Goal: Transaction & Acquisition: Obtain resource

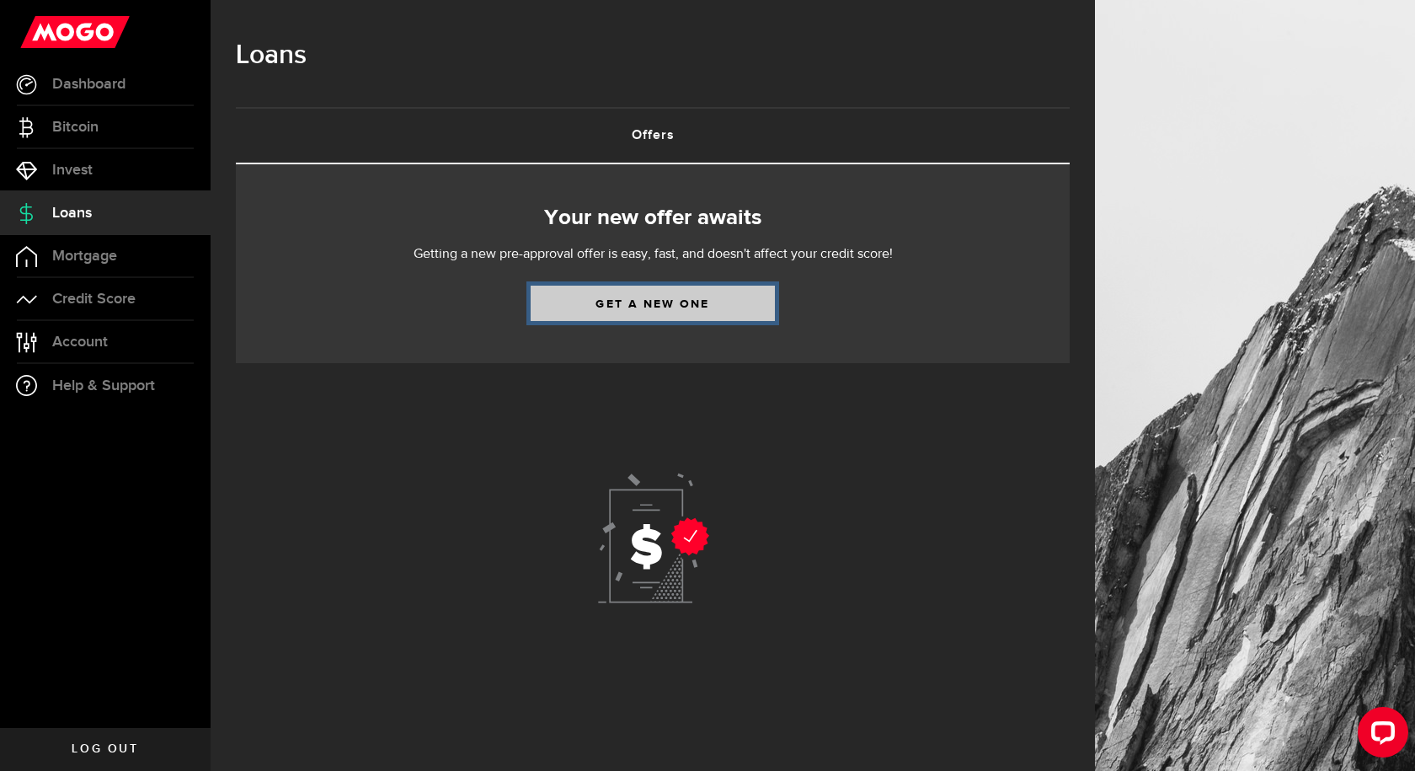
click at [647, 307] on link "Get a new one" at bounding box center [653, 302] width 244 height 35
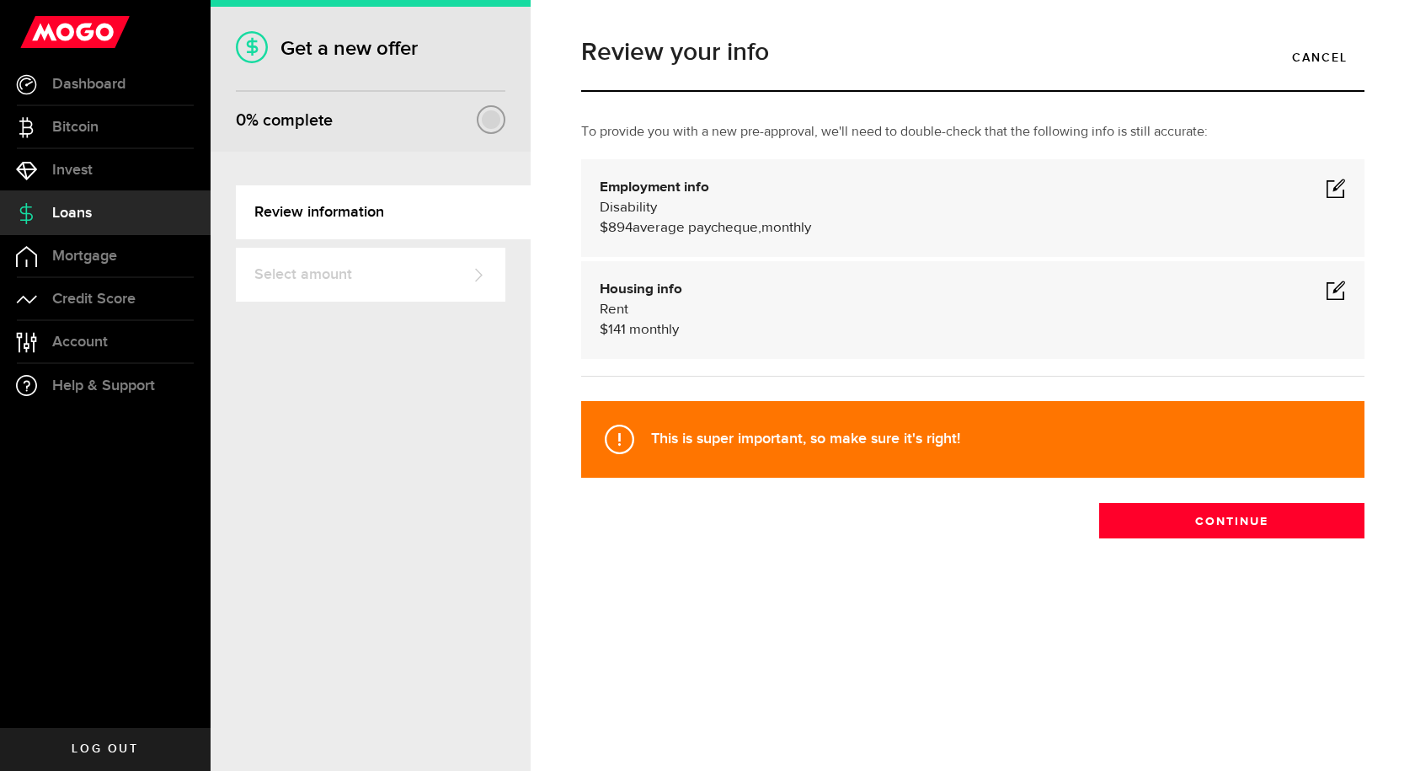
click at [1334, 186] on span at bounding box center [1335, 188] width 20 height 20
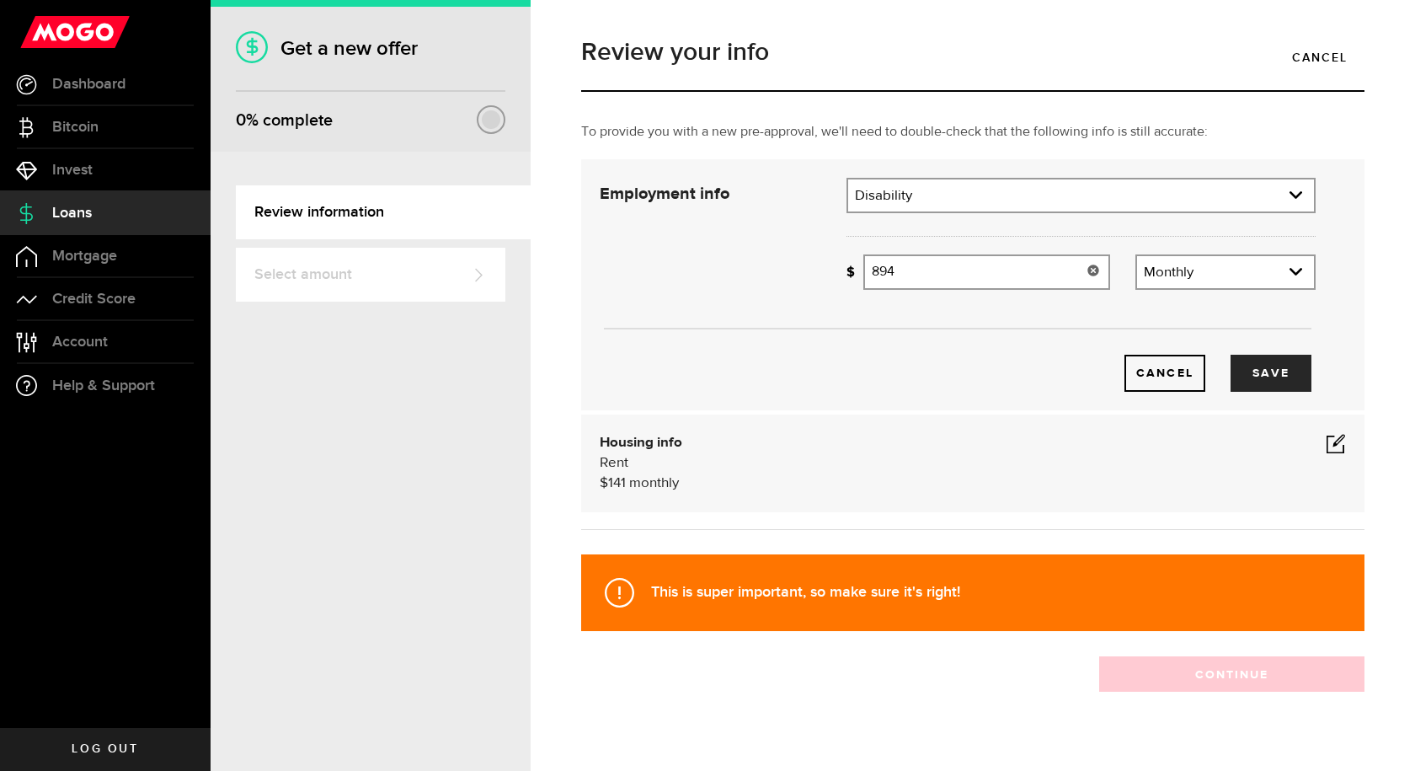
drag, startPoint x: 909, startPoint y: 274, endPoint x: 665, endPoint y: 271, distance: 243.4
click at [685, 271] on div "Employment info Employment type What's your employment situation like? Disabili…" at bounding box center [957, 285] width 741 height 214
type input "926"
click at [1235, 364] on button "Save" at bounding box center [1270, 373] width 81 height 37
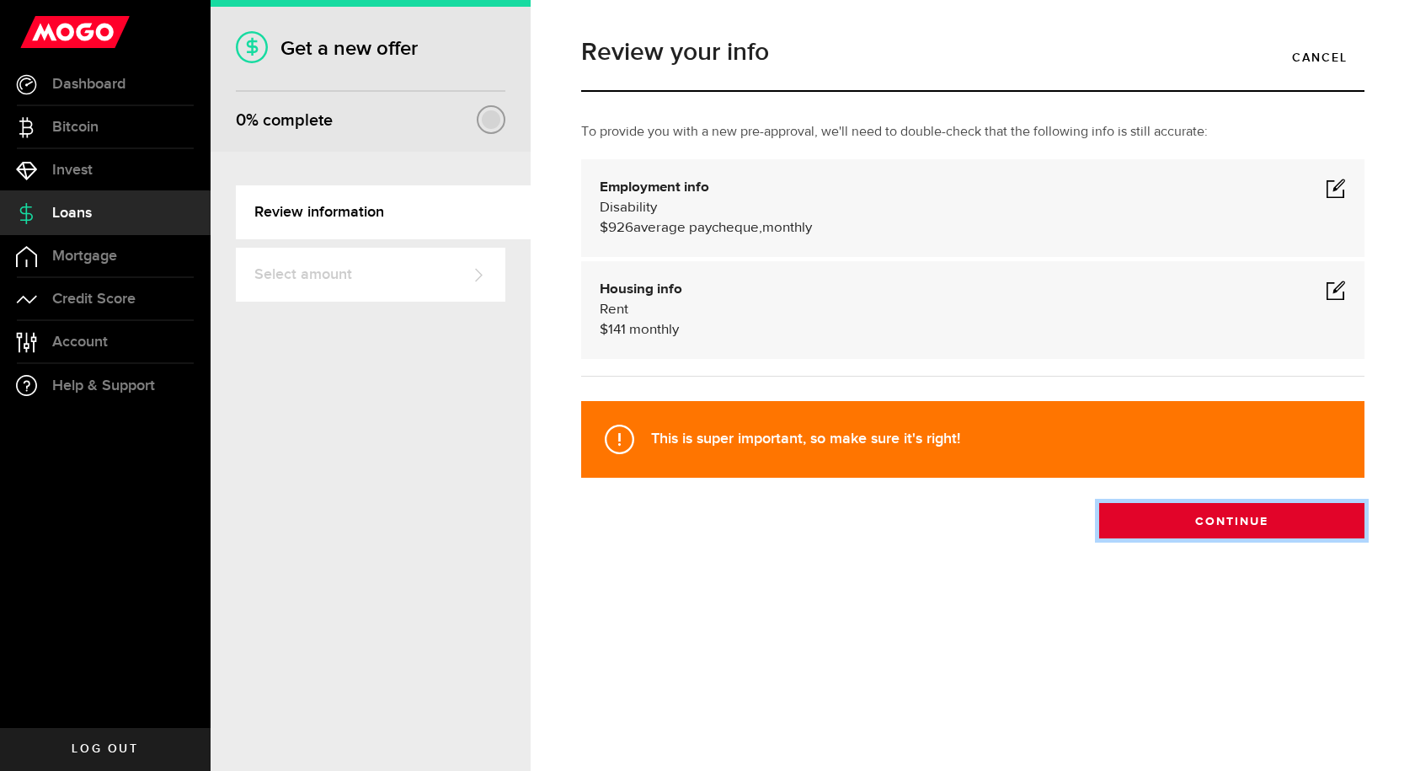
click at [1199, 521] on button "Continue" at bounding box center [1231, 520] width 265 height 35
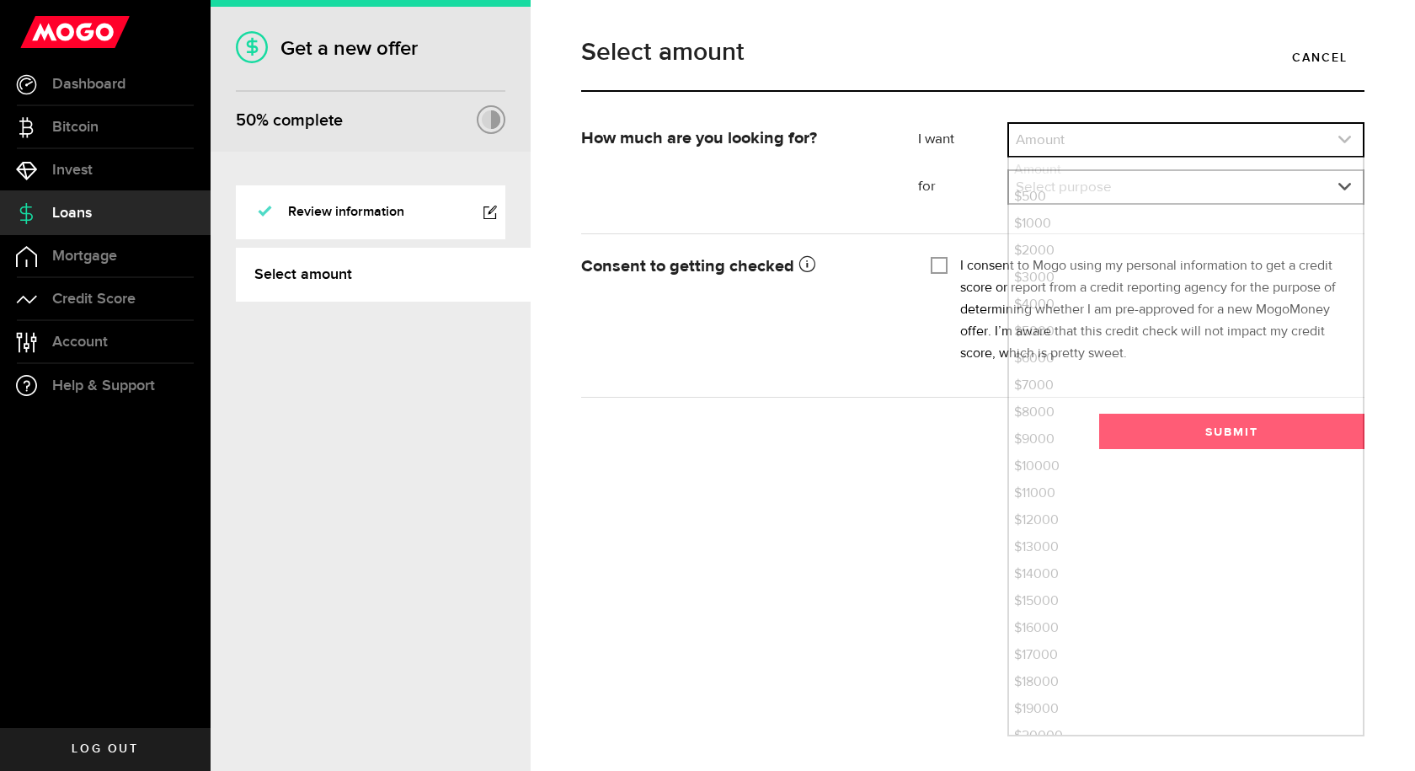
click at [1038, 132] on link "expand select" at bounding box center [1186, 140] width 354 height 32
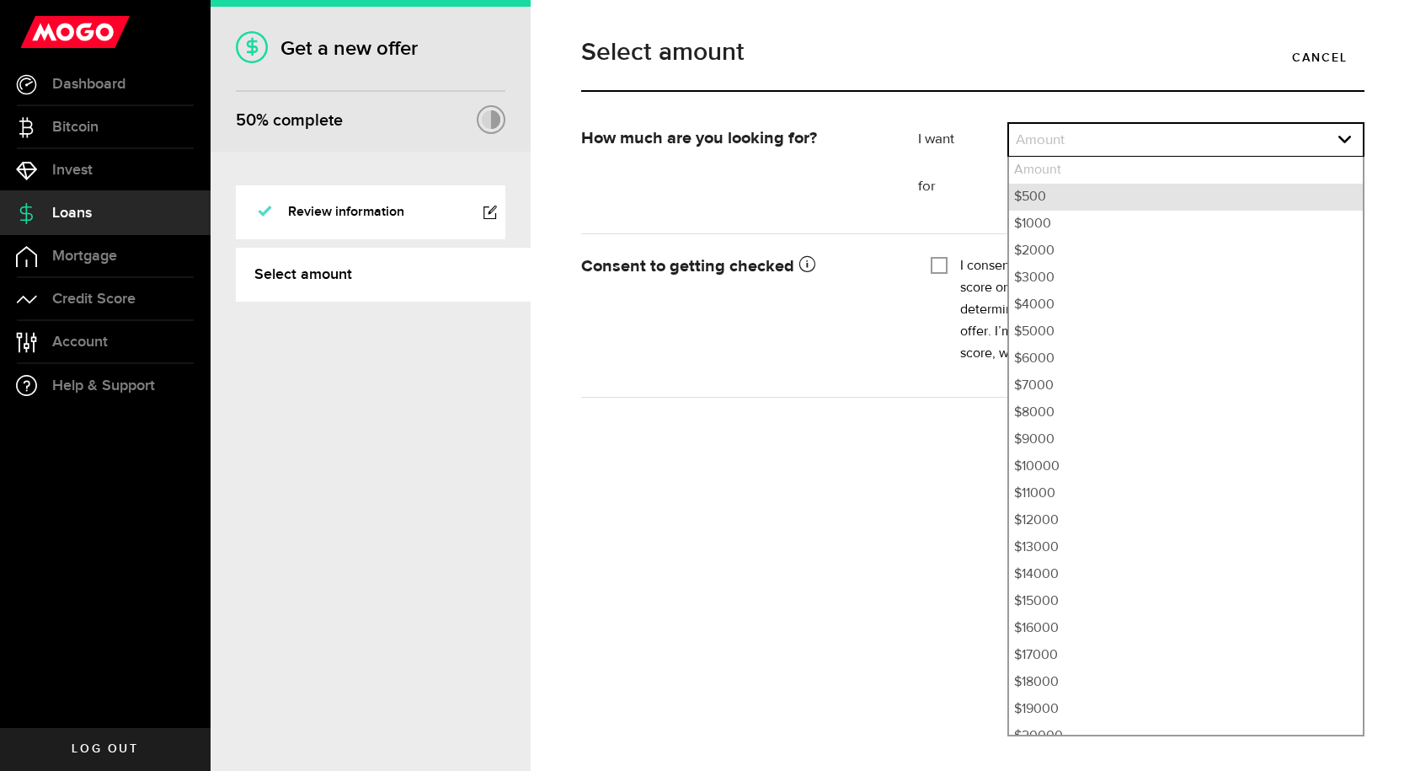
click at [1041, 200] on li "$500" at bounding box center [1186, 197] width 354 height 27
select select "500"
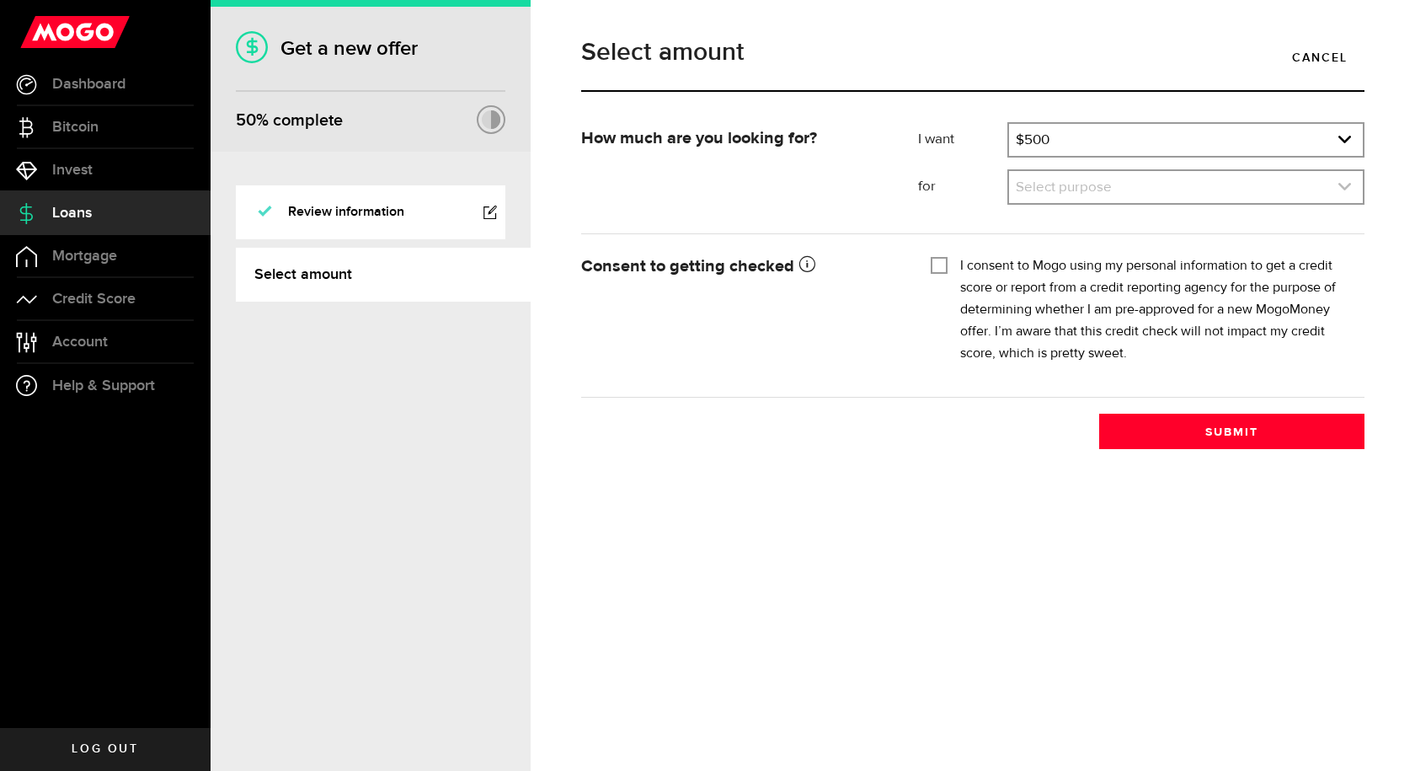
click at [1044, 193] on link "expand select" at bounding box center [1186, 187] width 354 height 32
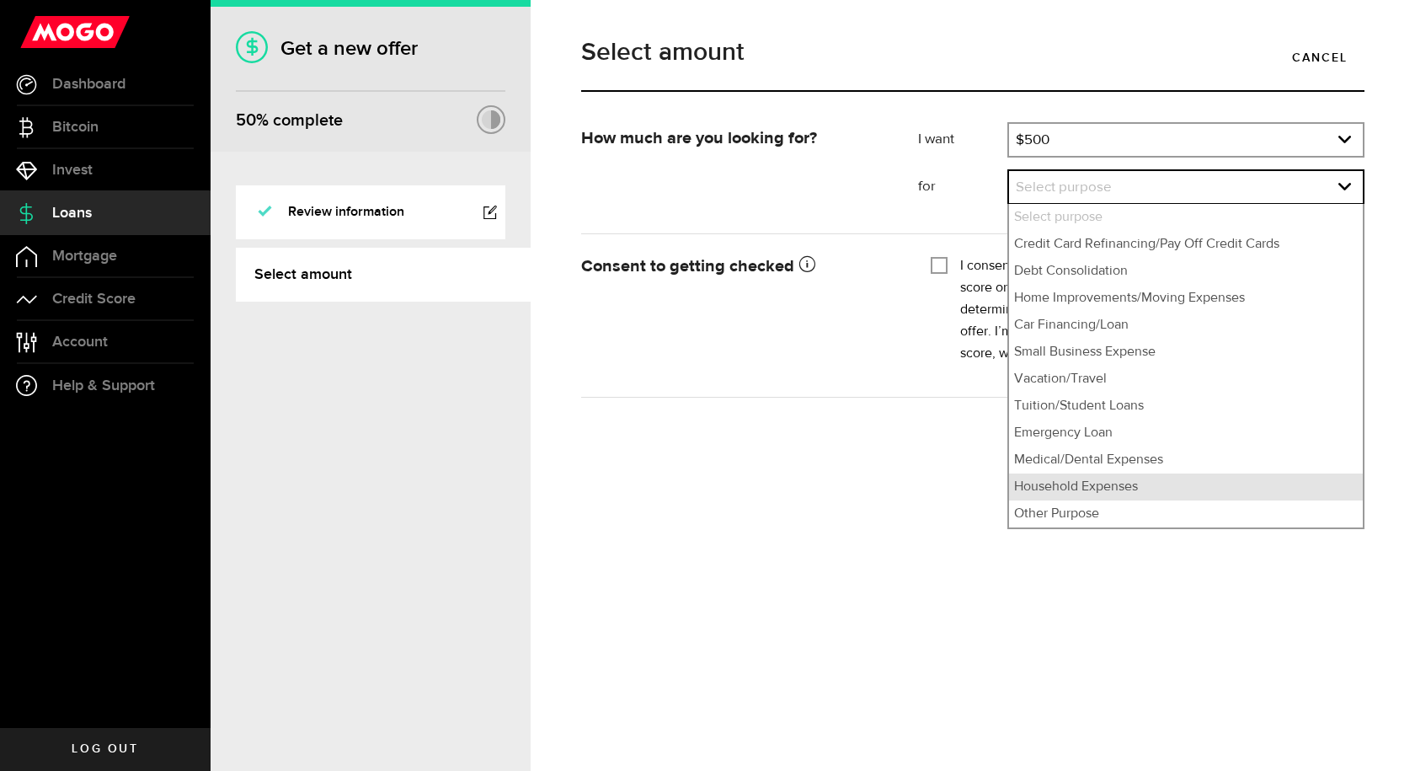
click at [1064, 483] on li "Household Expenses" at bounding box center [1186, 486] width 354 height 27
select select "Household Expenses"
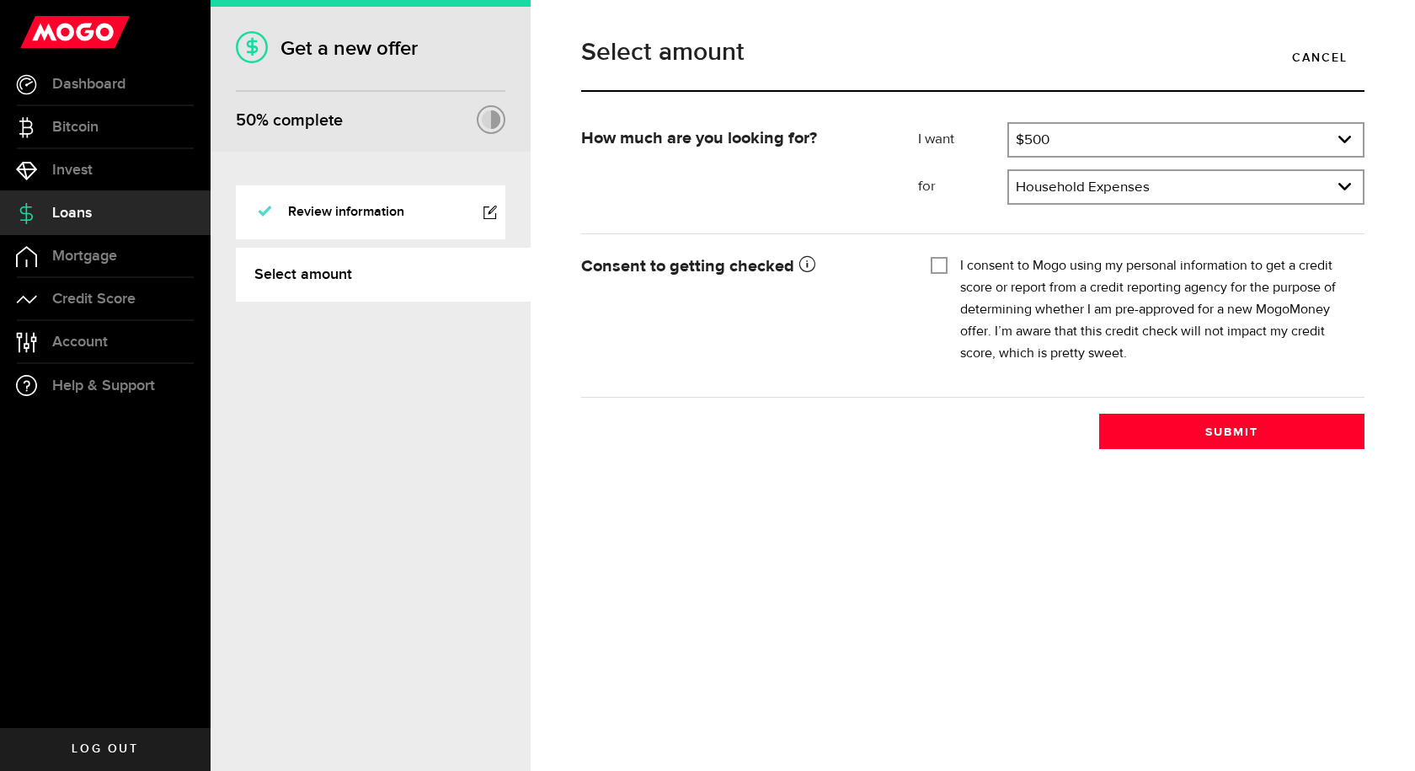
click at [938, 268] on input "I consent to Mogo using my personal information to get a credit score or report…" at bounding box center [939, 263] width 17 height 17
checkbox input "true"
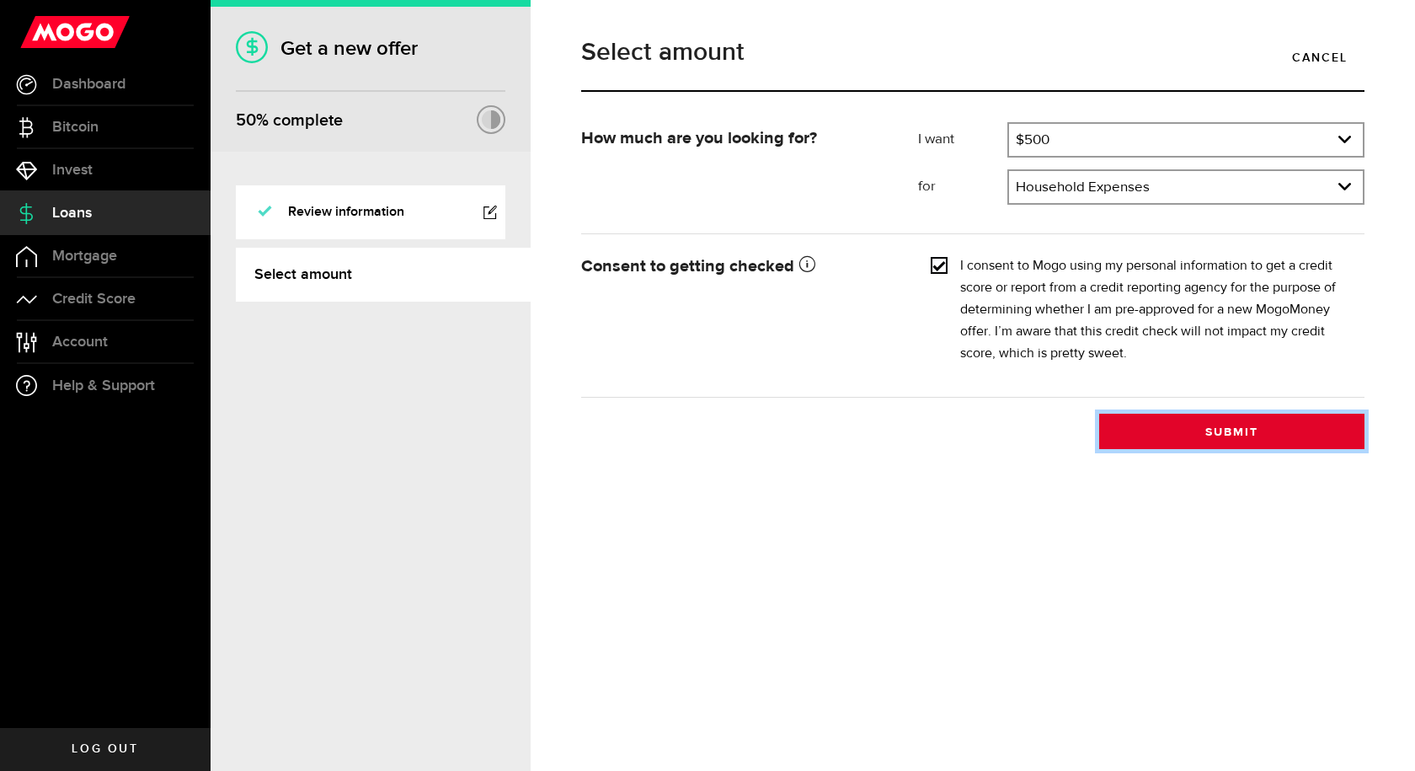
click at [1162, 435] on button "Submit" at bounding box center [1231, 430] width 265 height 35
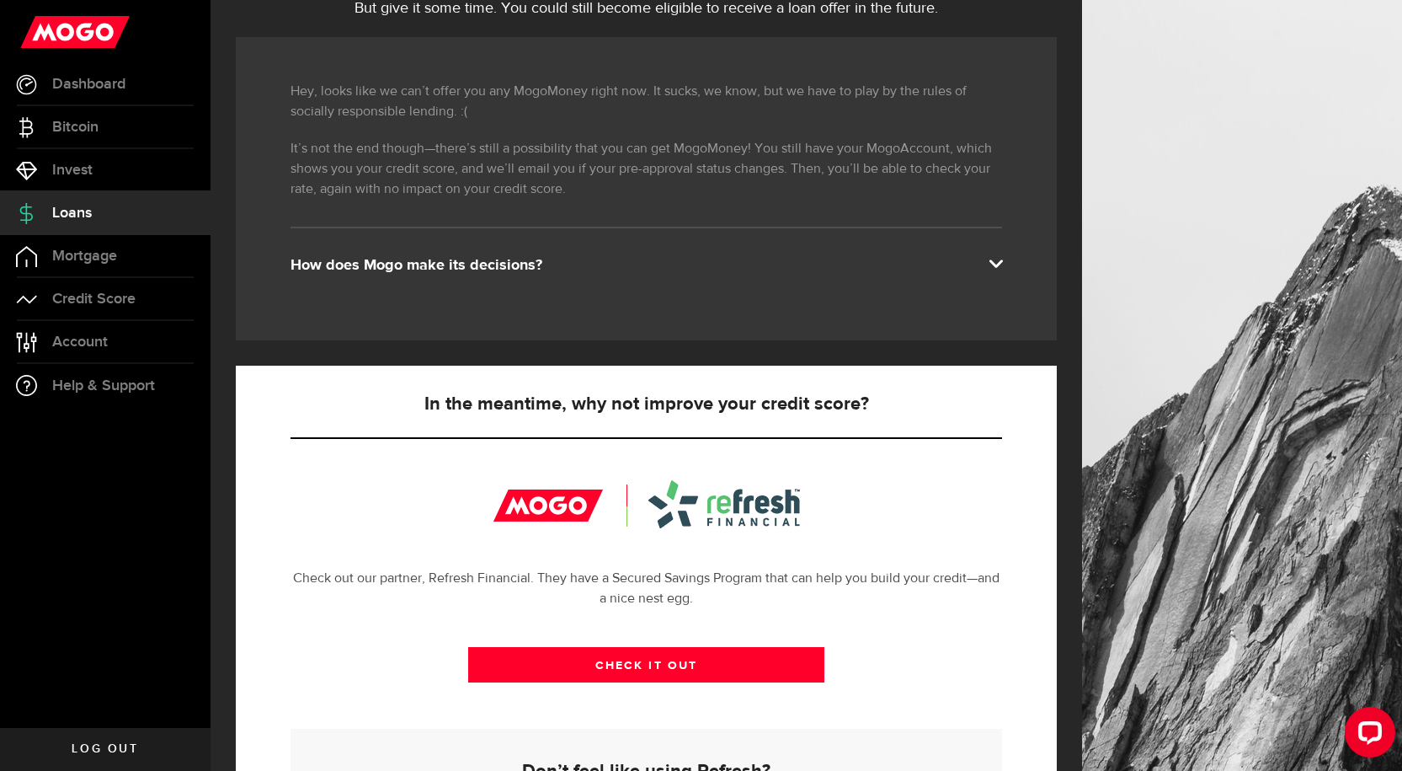
scroll to position [168, 0]
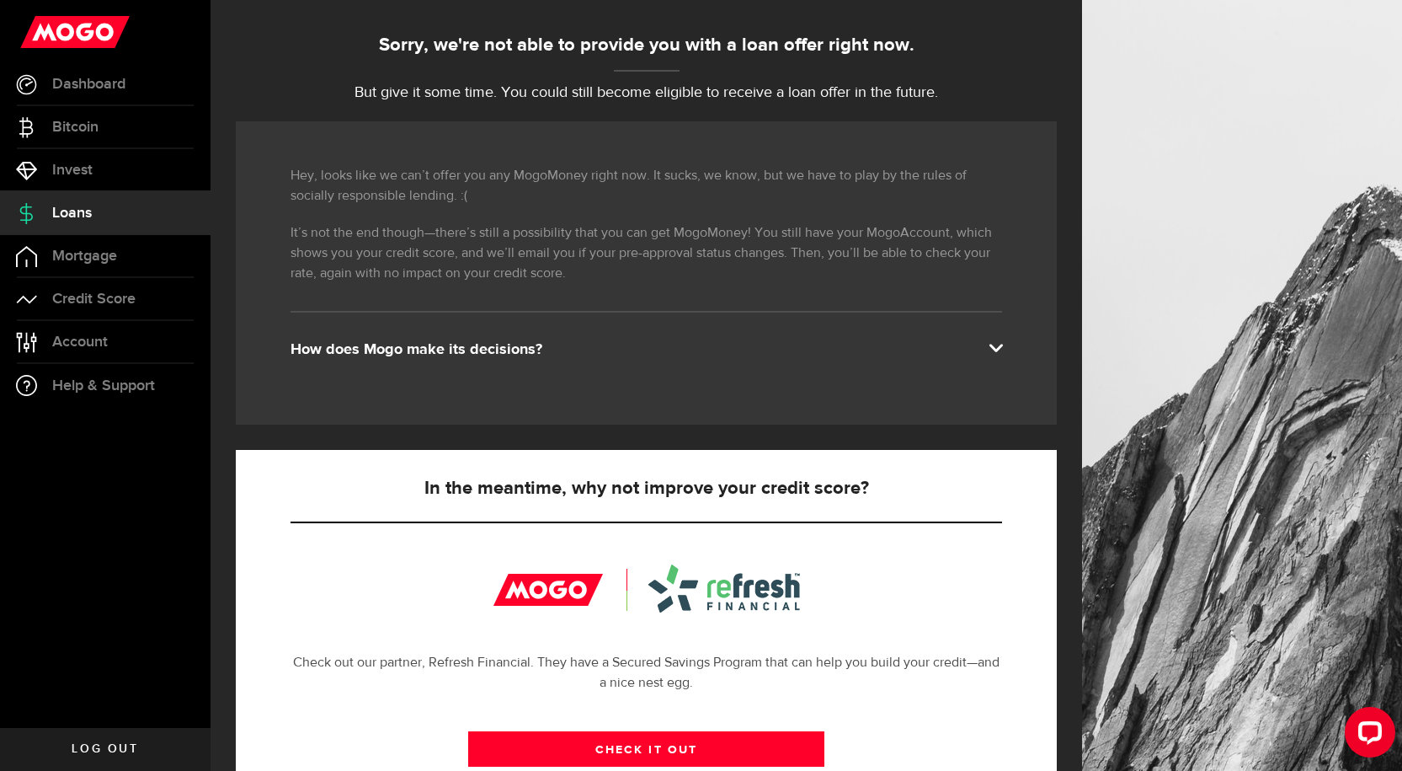
click at [80, 202] on link "Loans" at bounding box center [105, 213] width 211 height 42
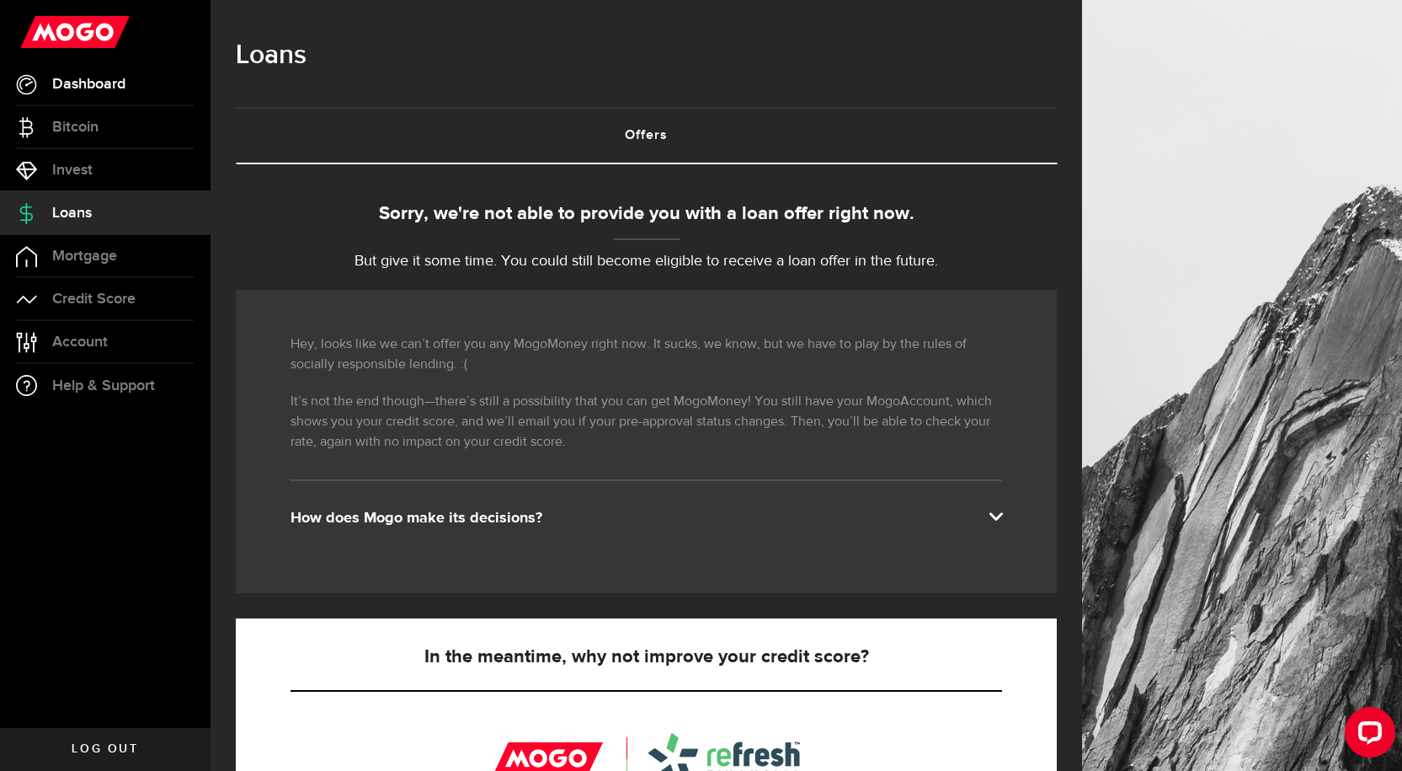
click at [91, 72] on link "Dashboard" at bounding box center [105, 84] width 211 height 42
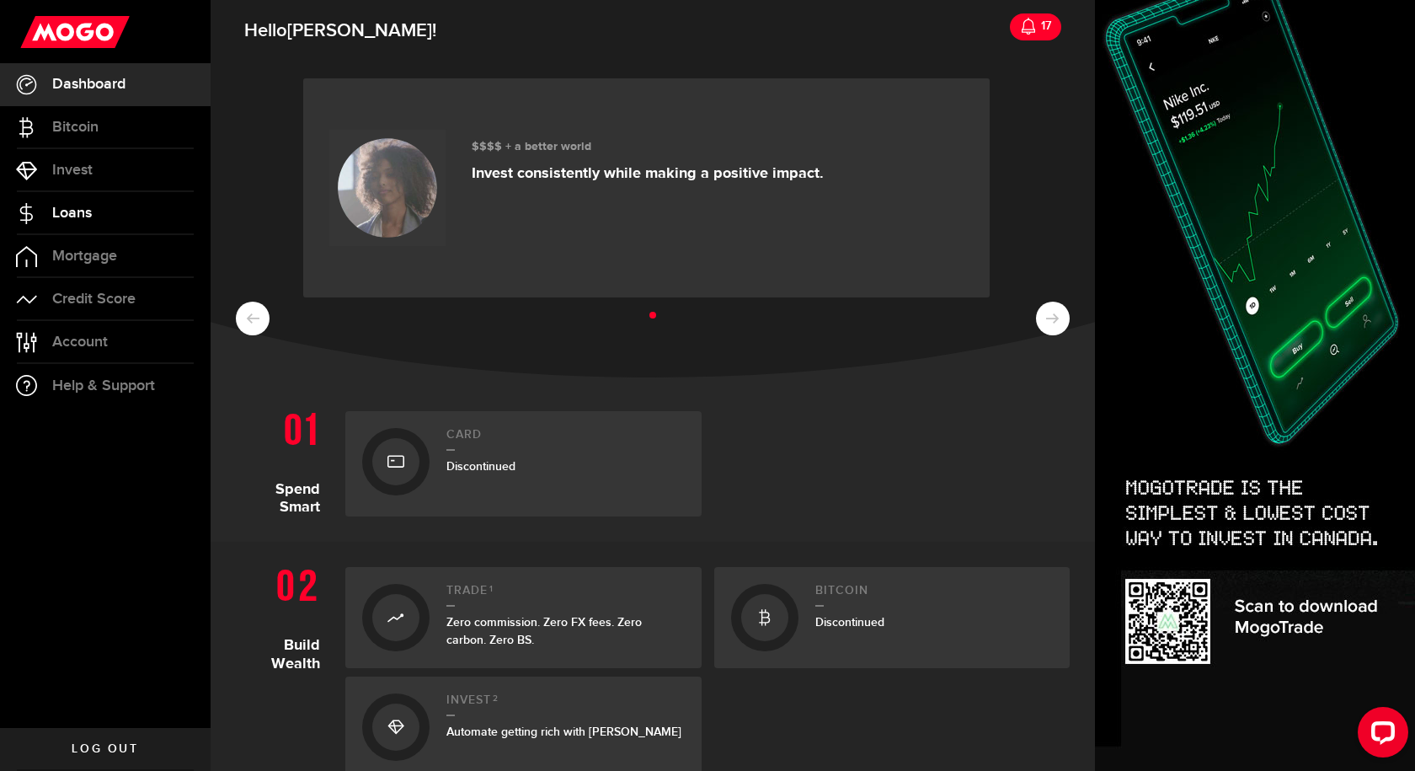
click at [67, 208] on span "Loans" at bounding box center [72, 212] width 40 height 15
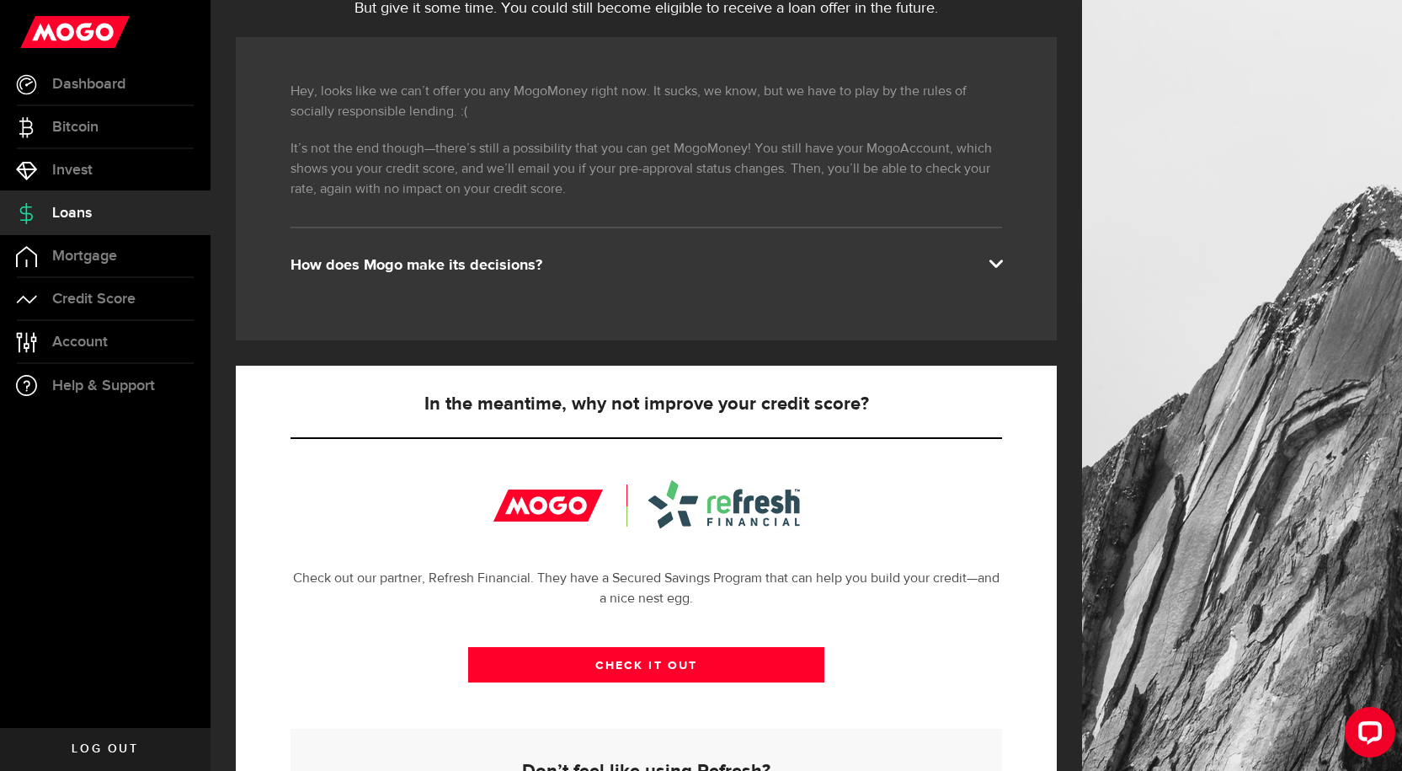
scroll to position [447, 0]
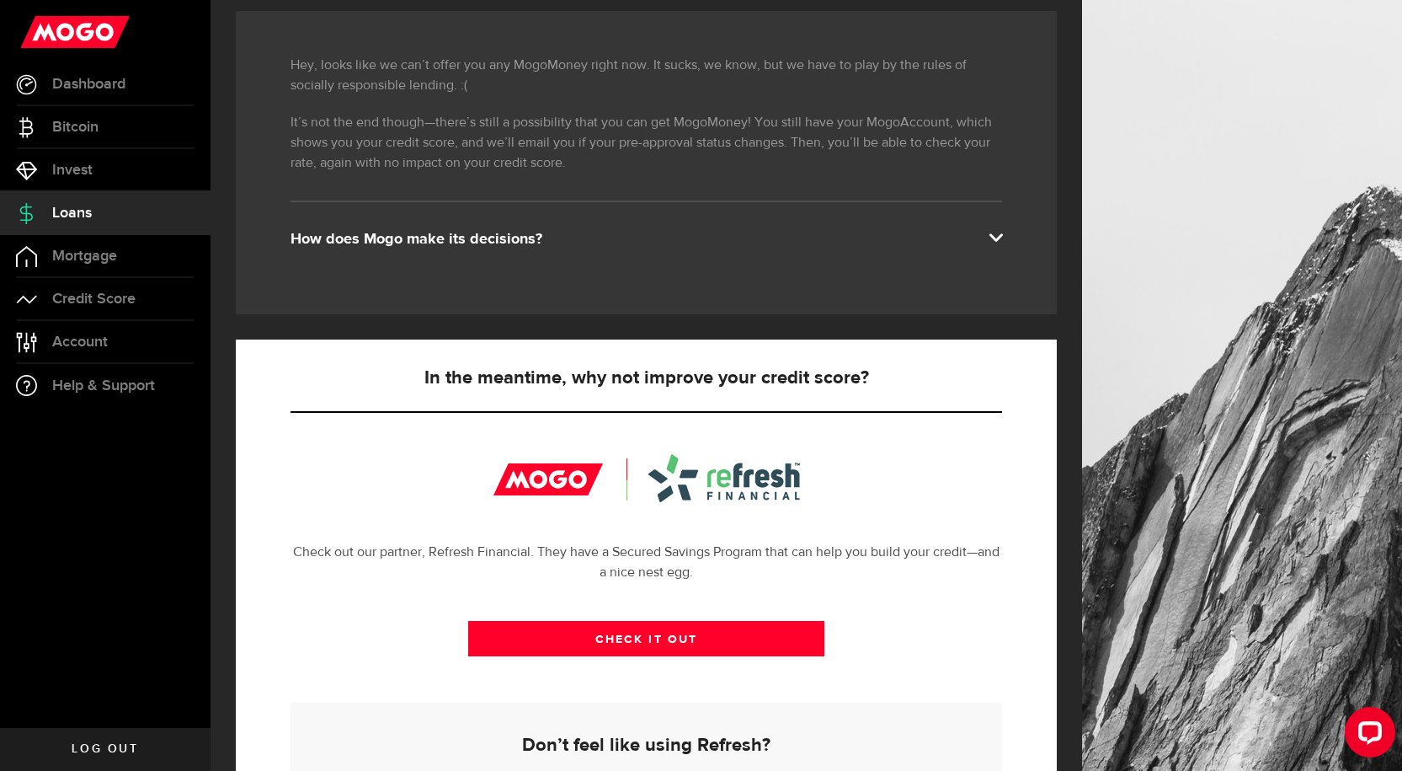
drag, startPoint x: 974, startPoint y: 227, endPoint x: 965, endPoint y: 229, distance: 9.4
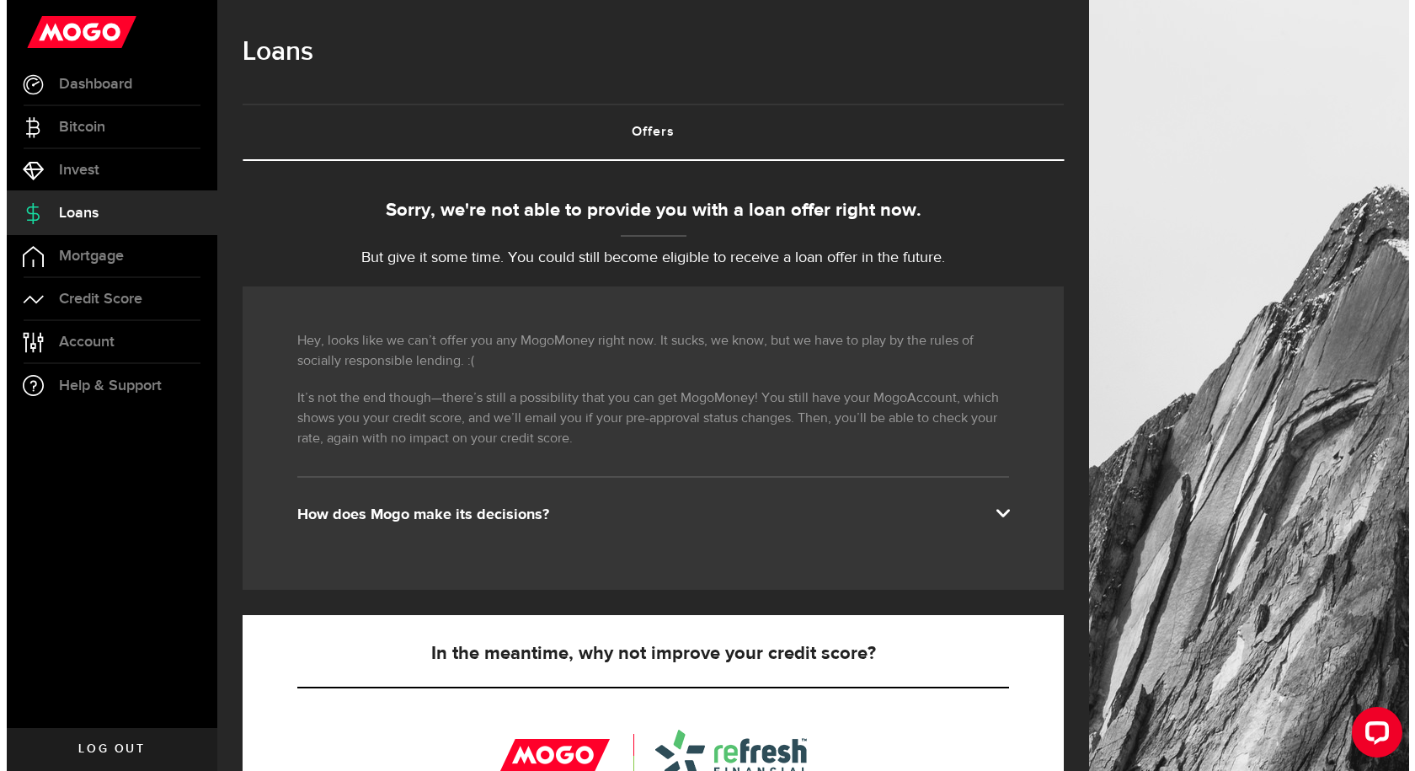
scroll to position [0, 0]
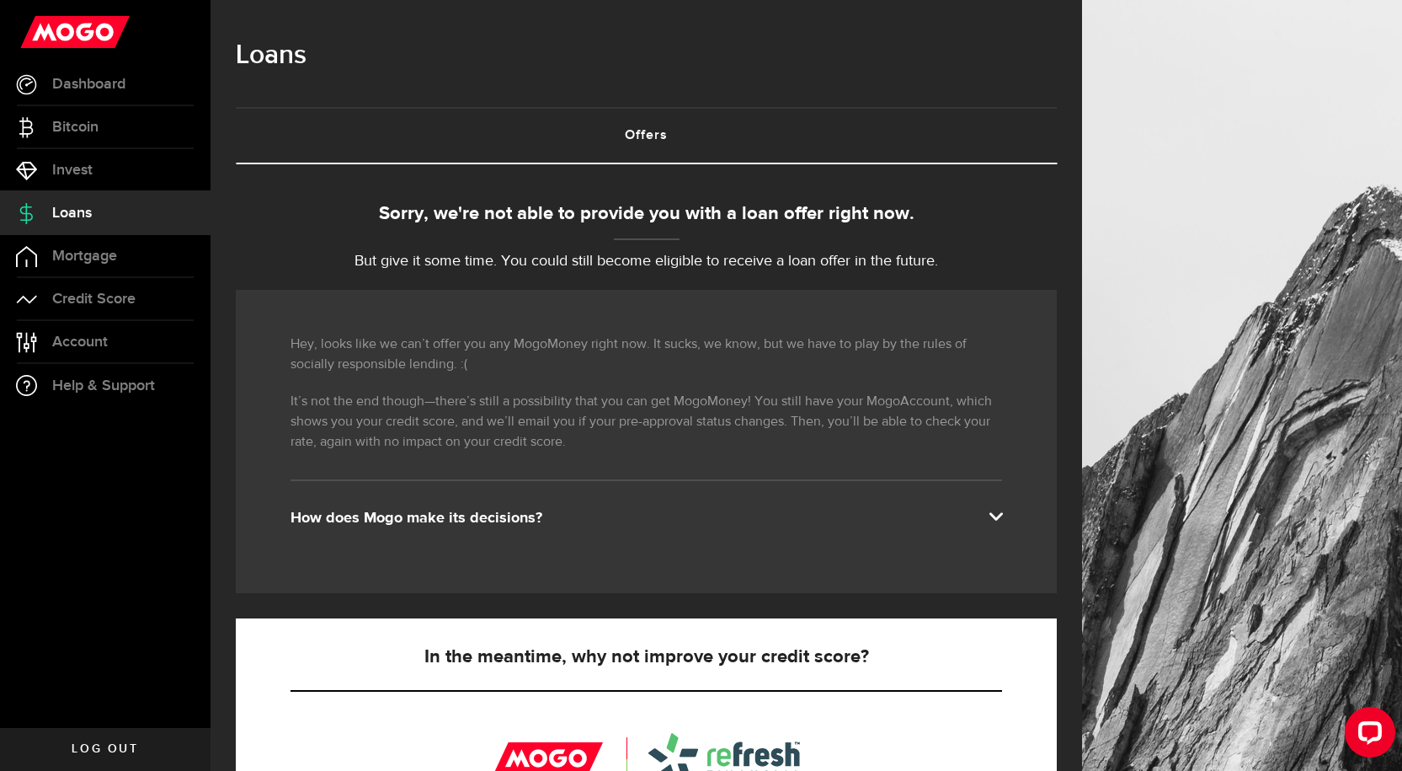
click at [927, 182] on div "Borrow responsibly Get your pre-approved offer based on your financial history …" at bounding box center [646, 677] width 821 height 1027
click at [94, 91] on span "Dashboard" at bounding box center [88, 84] width 73 height 15
